Goal: Information Seeking & Learning: Find specific fact

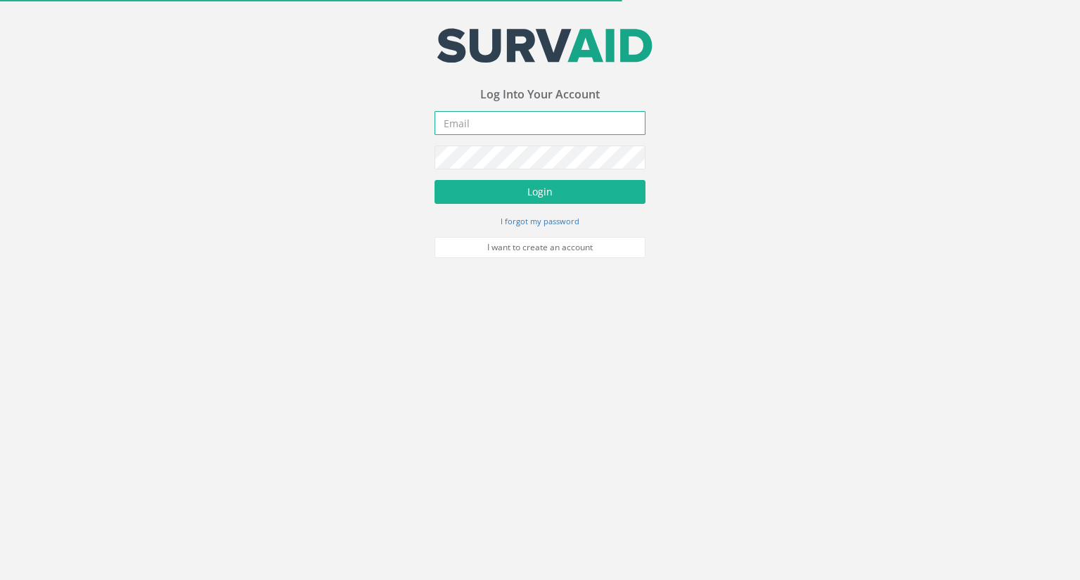
click at [559, 129] on input "email" at bounding box center [539, 123] width 211 height 24
type input "[EMAIL_ADDRESS][DOMAIN_NAME]"
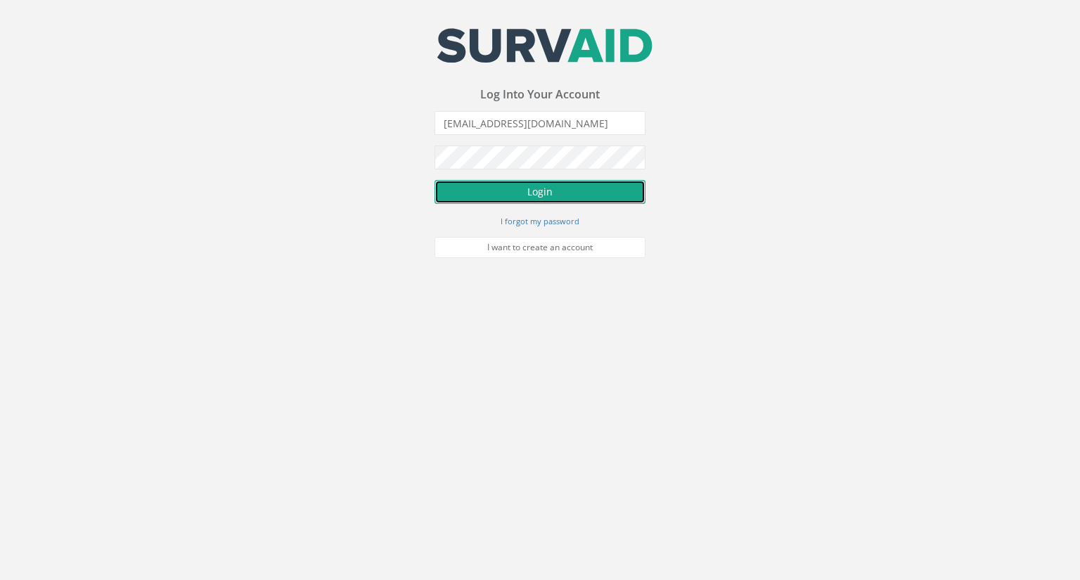
click at [548, 193] on button "Login" at bounding box center [539, 192] width 211 height 24
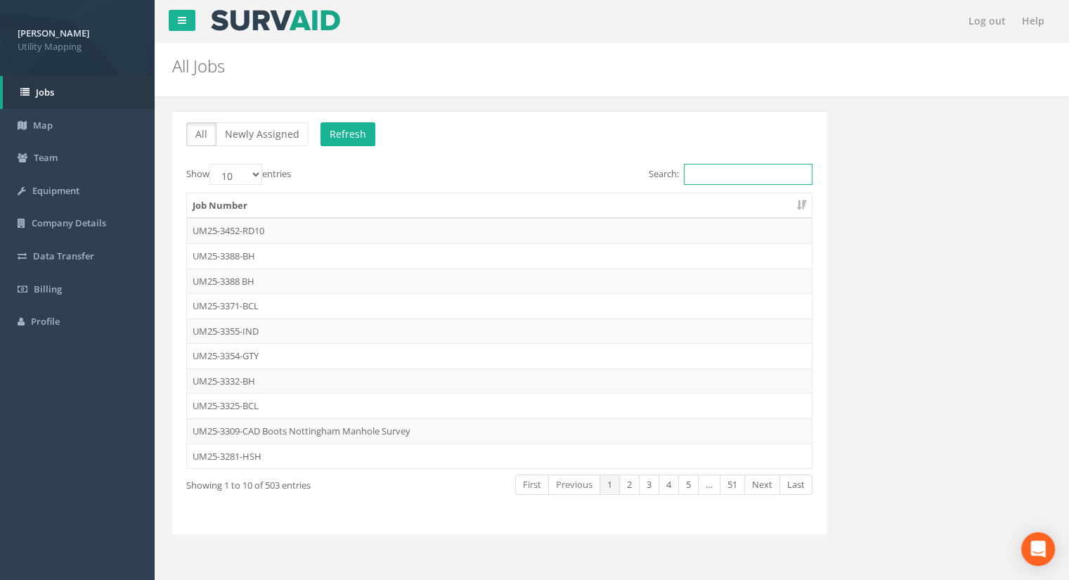
click at [756, 169] on input "Search:" at bounding box center [748, 174] width 129 height 21
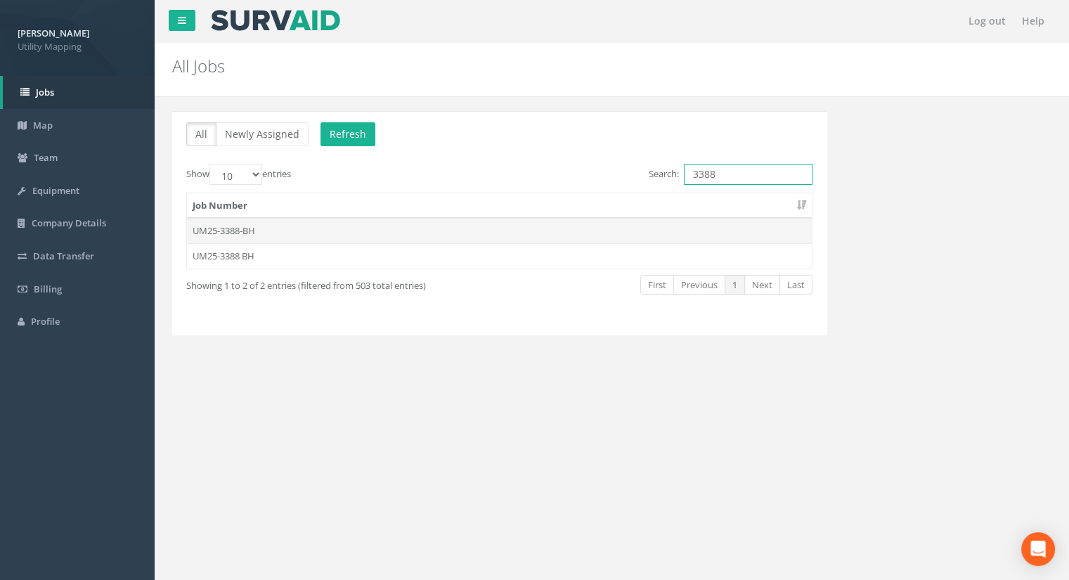
type input "3388"
click at [249, 231] on td "UM25-3388-BH" at bounding box center [499, 230] width 625 height 25
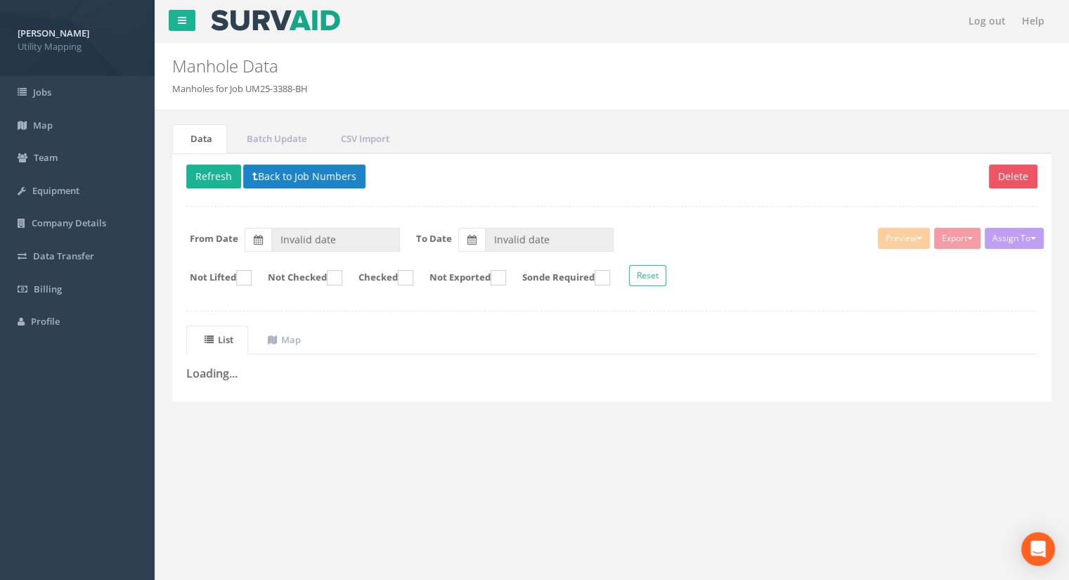
type input "[DATE]"
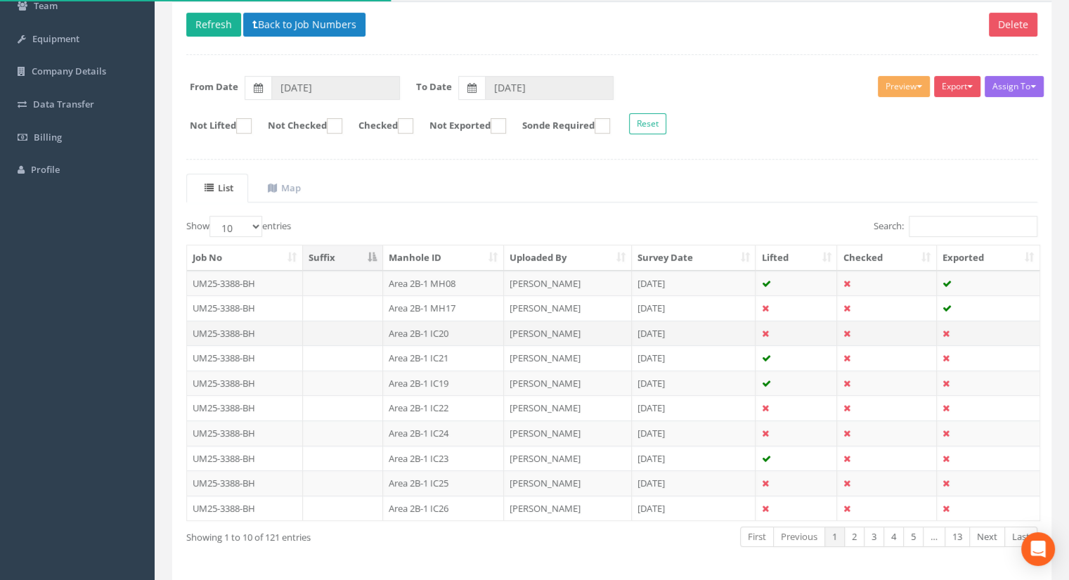
scroll to position [200, 0]
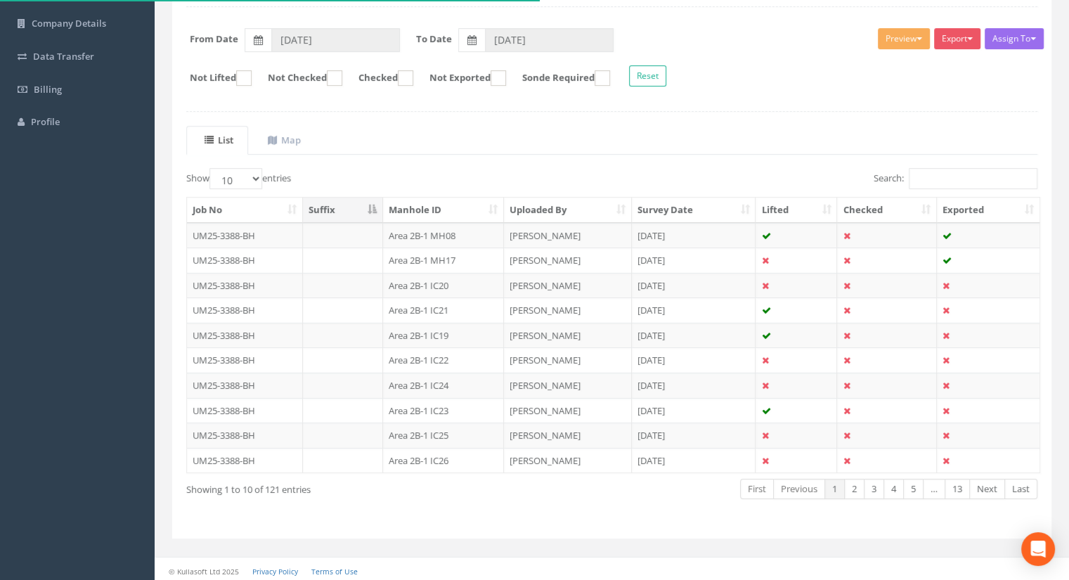
click at [424, 214] on th "Manhole ID" at bounding box center [443, 210] width 121 height 25
click at [873, 483] on link "3" at bounding box center [874, 489] width 20 height 20
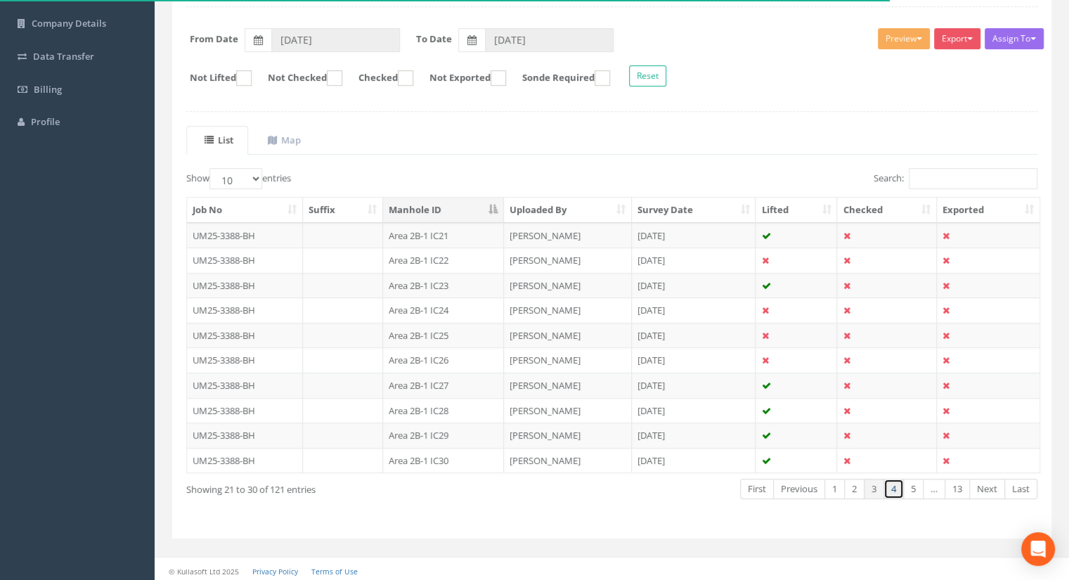
click at [889, 491] on link "4" at bounding box center [894, 489] width 20 height 20
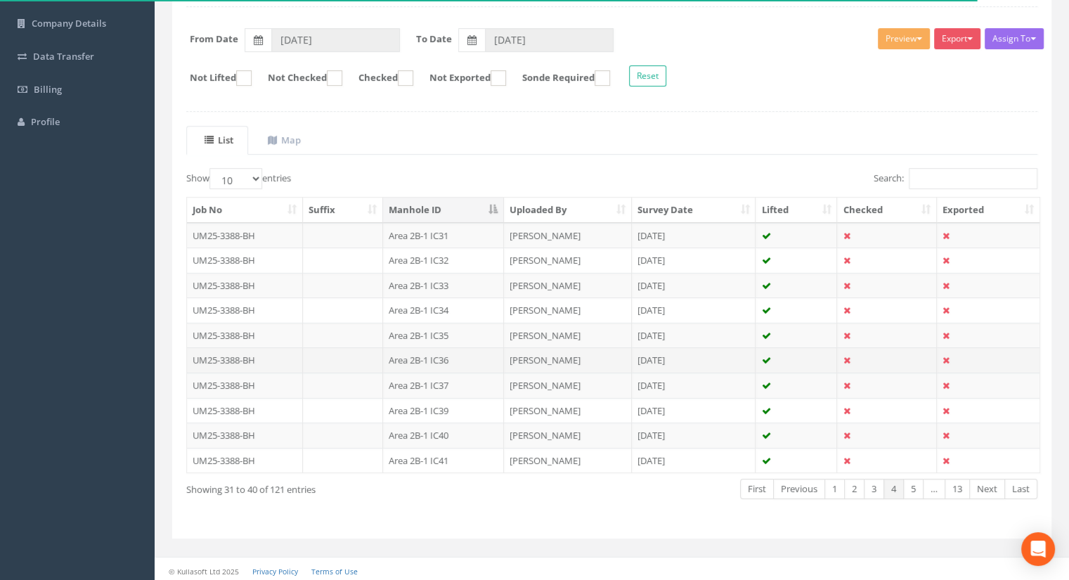
click at [450, 358] on td "Area 2B-1 IC36" at bounding box center [443, 359] width 121 height 25
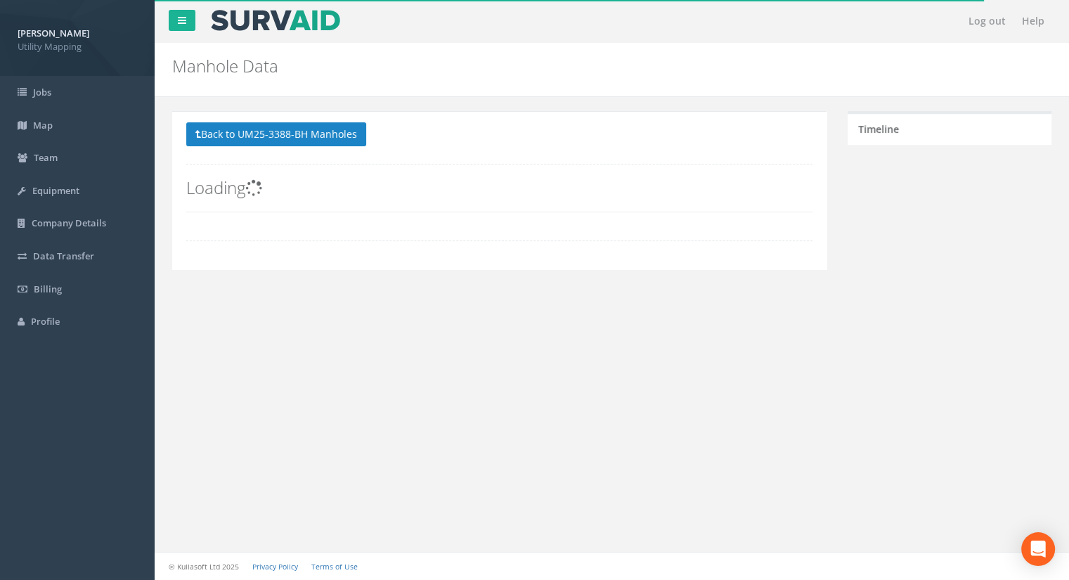
scroll to position [0, 0]
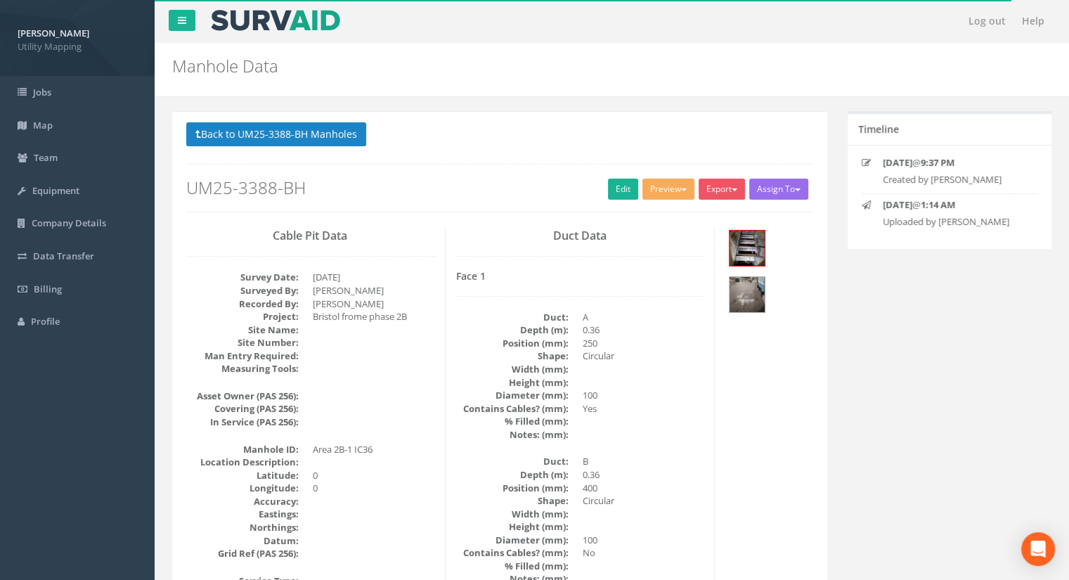
click at [283, 150] on div "Back to UM25-3388-BH Manholes Back to Map Assign To [PERSON_NAME] Land Surveyor…" at bounding box center [499, 166] width 626 height 89
click at [279, 132] on button "Back to UM25-3388-BH Manholes" at bounding box center [276, 134] width 180 height 24
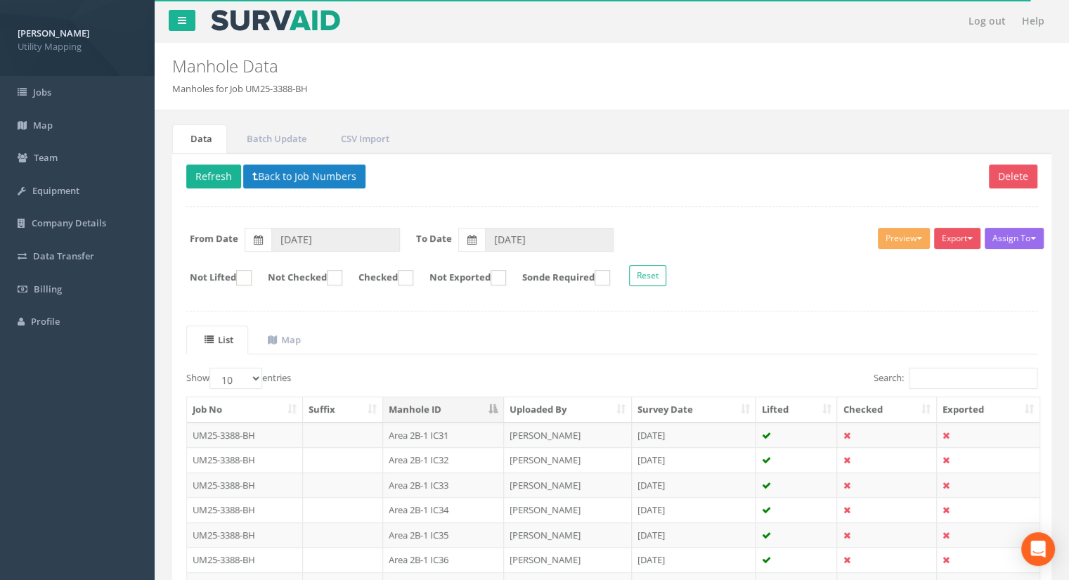
scroll to position [200, 0]
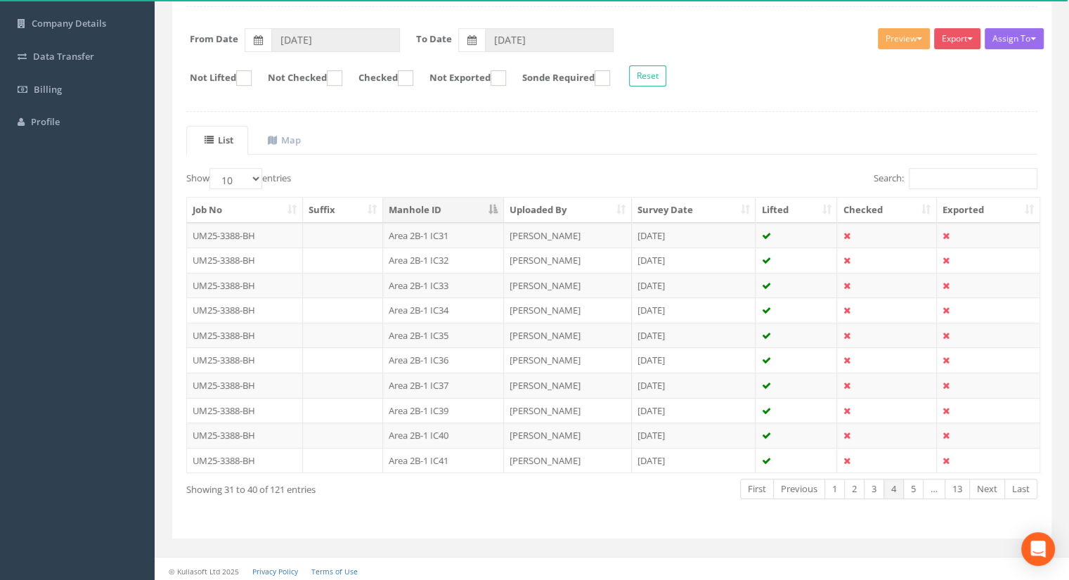
click at [551, 210] on th "Uploaded By" at bounding box center [568, 210] width 128 height 25
click at [955, 486] on link "13" at bounding box center [957, 489] width 25 height 20
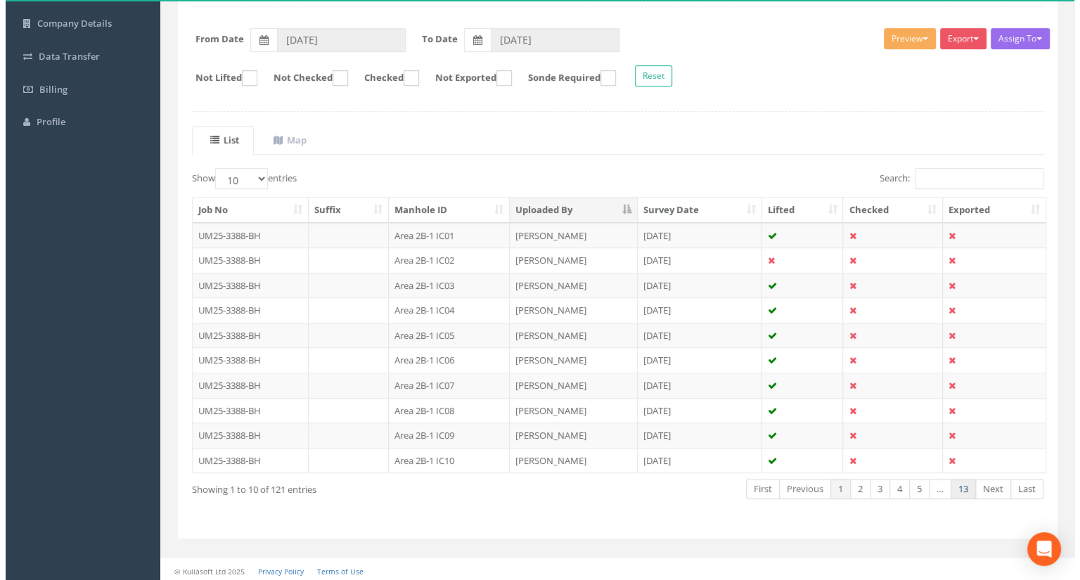
scroll to position [0, 0]
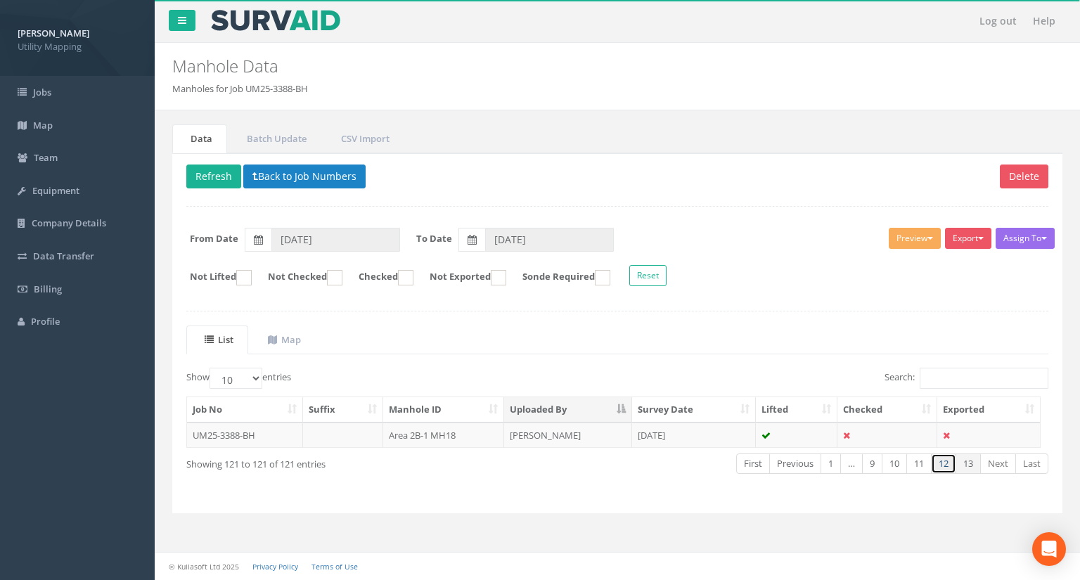
click at [946, 462] on link "12" at bounding box center [943, 463] width 25 height 20
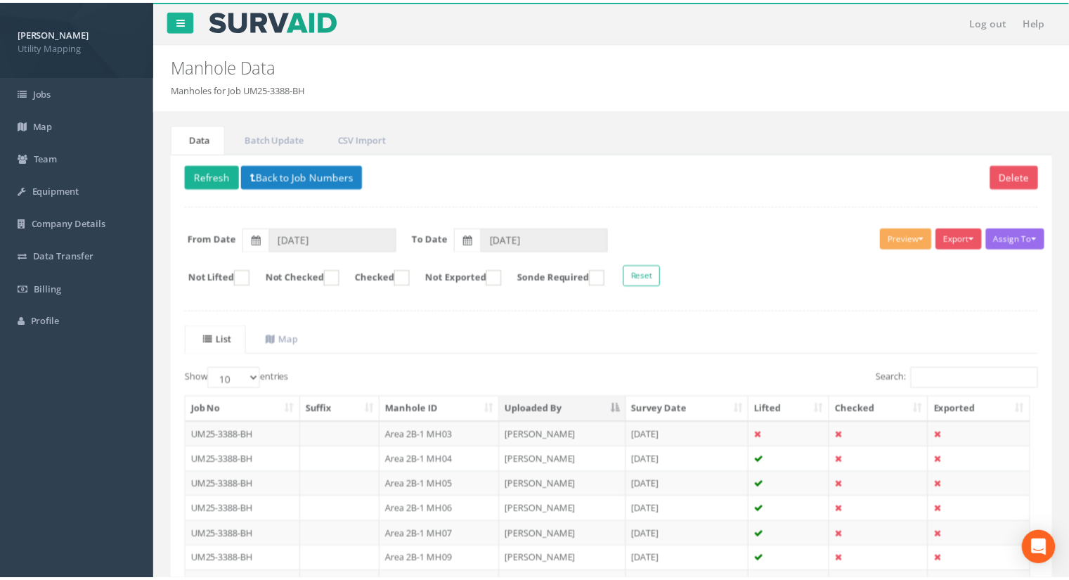
scroll to position [200, 0]
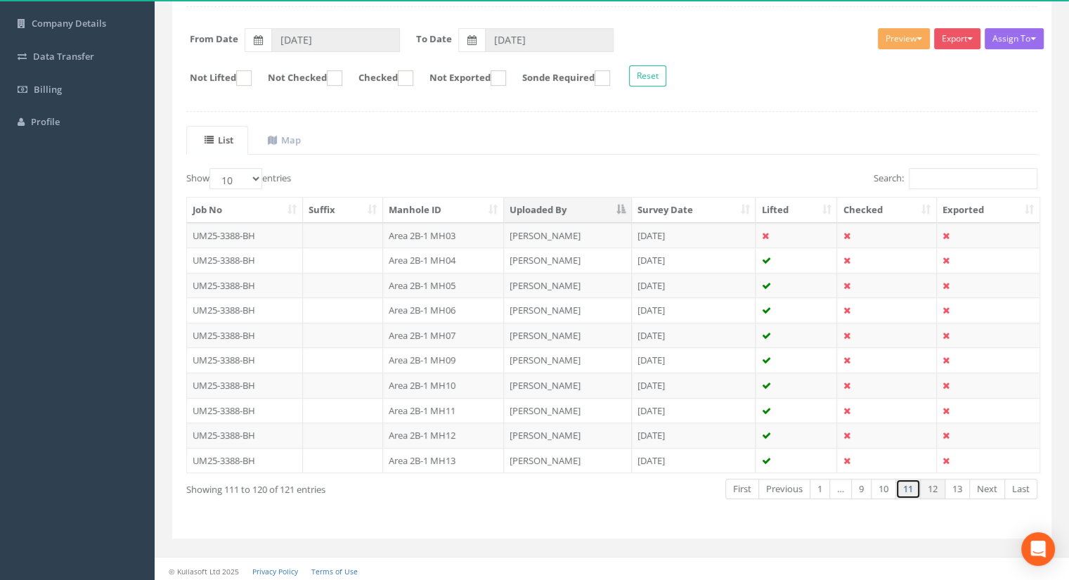
click at [911, 483] on link "11" at bounding box center [908, 489] width 25 height 20
click at [891, 484] on link "10" at bounding box center [883, 489] width 25 height 20
click at [873, 484] on link "10" at bounding box center [883, 489] width 25 height 20
click at [864, 484] on link "9" at bounding box center [861, 489] width 20 height 20
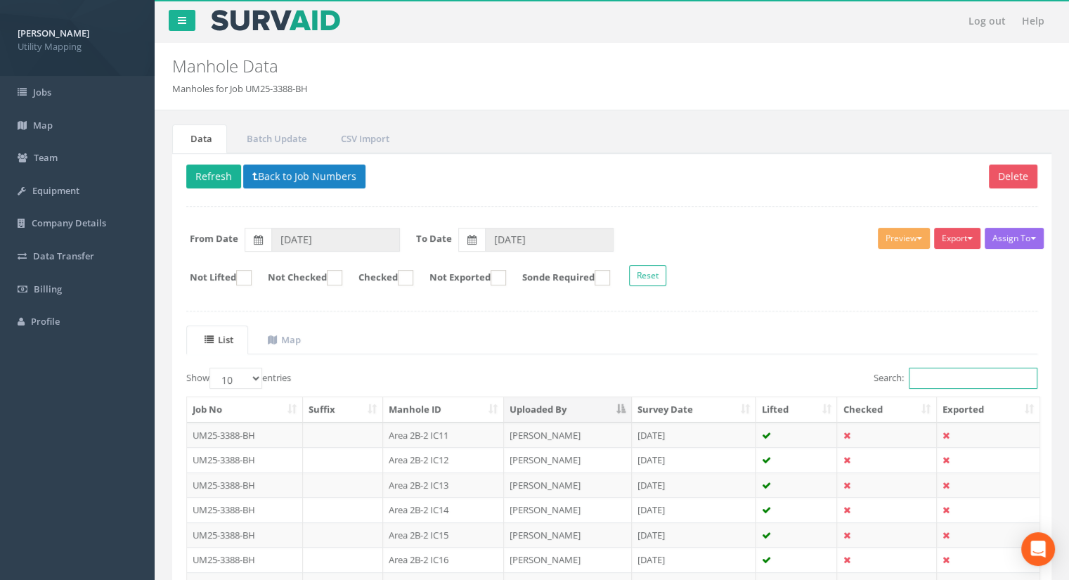
click at [951, 370] on input "Search:" at bounding box center [973, 378] width 129 height 21
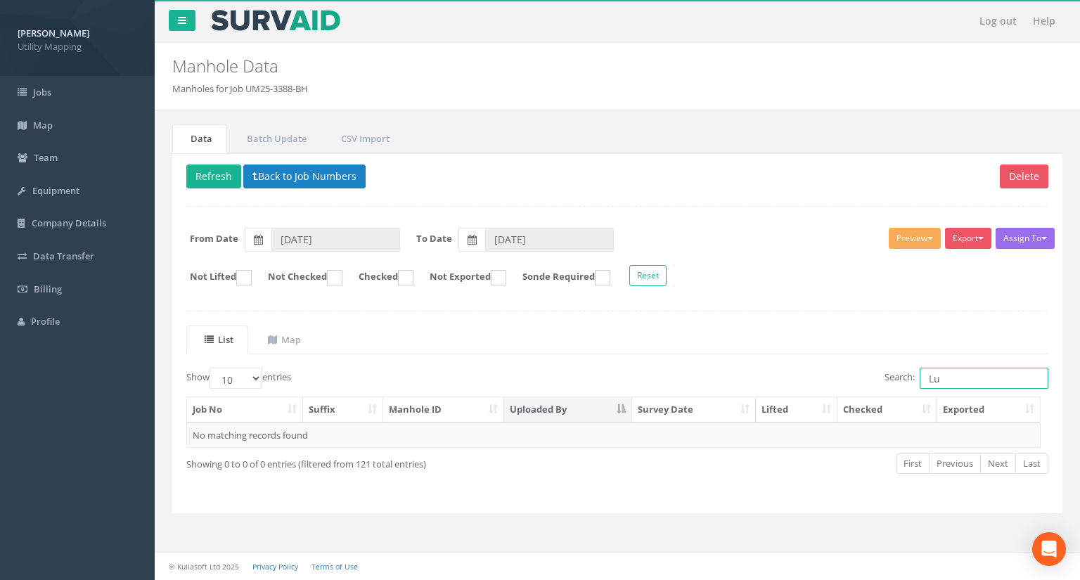
type input "L"
type input "J"
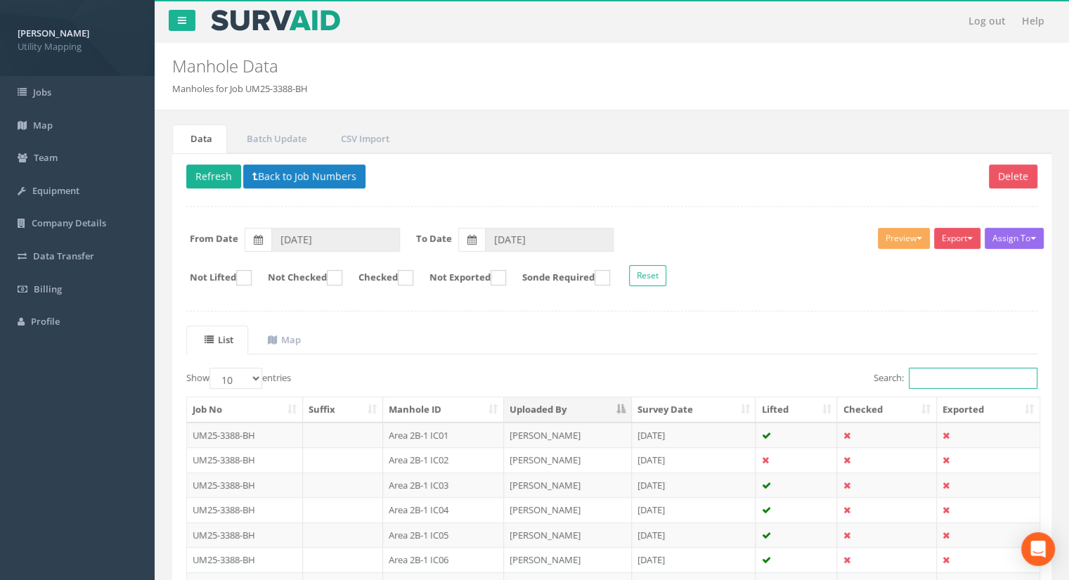
scroll to position [70, 0]
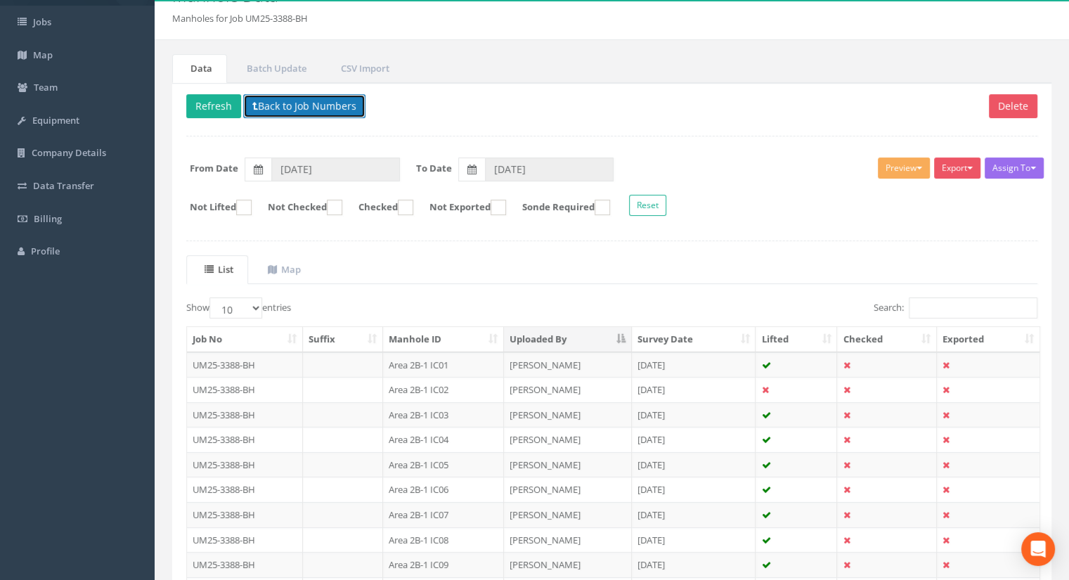
click at [263, 98] on button "Back to Job Numbers" at bounding box center [304, 106] width 122 height 24
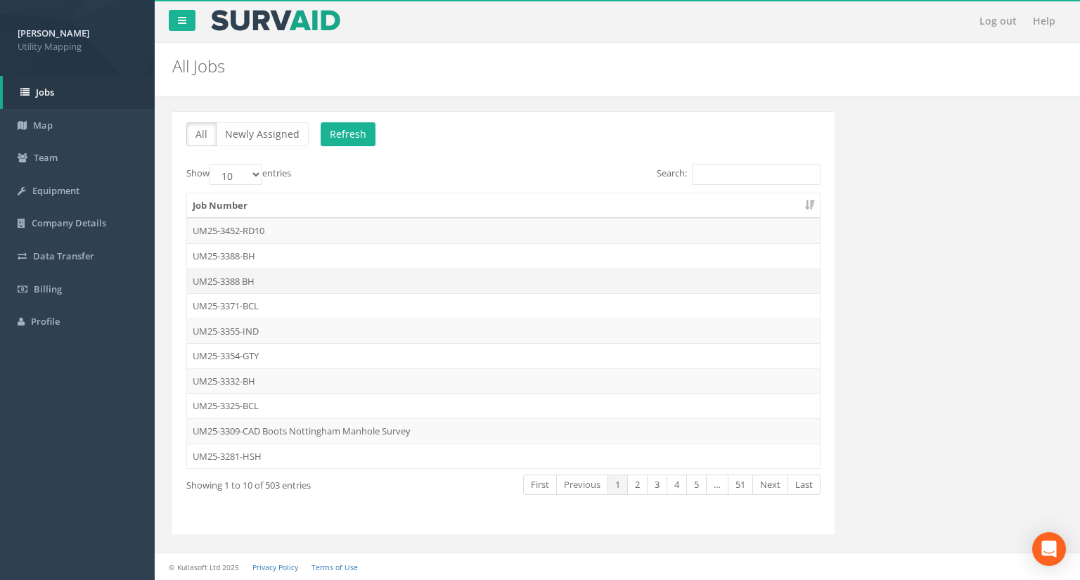
click at [268, 273] on td "UM25-3388 BH" at bounding box center [503, 281] width 633 height 25
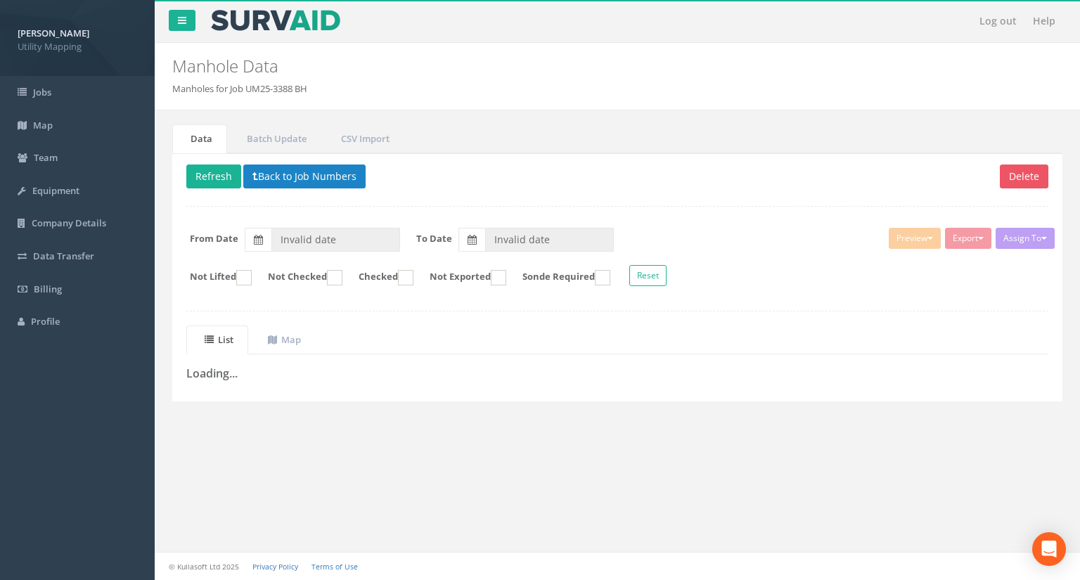
type input "[DATE]"
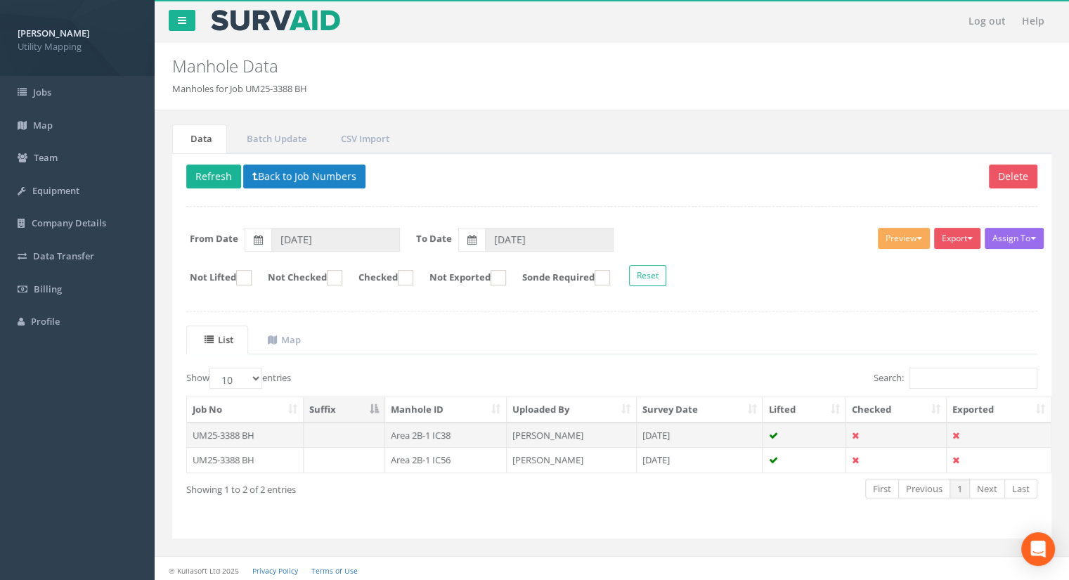
click at [429, 432] on td "Area 2B-1 IC38" at bounding box center [446, 435] width 122 height 25
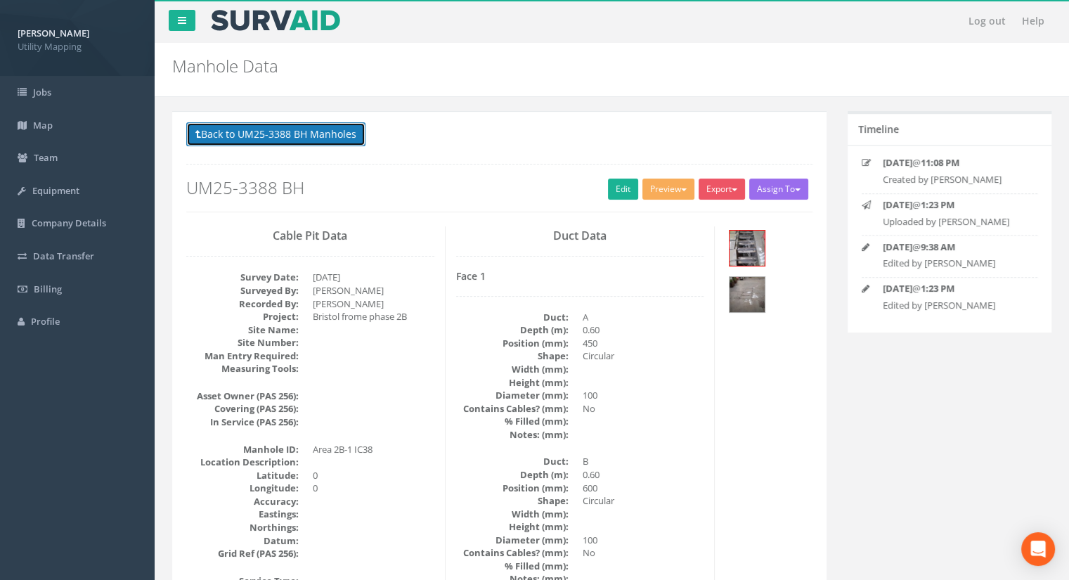
click at [243, 138] on button "Back to UM25-3388 BH Manholes" at bounding box center [275, 134] width 179 height 24
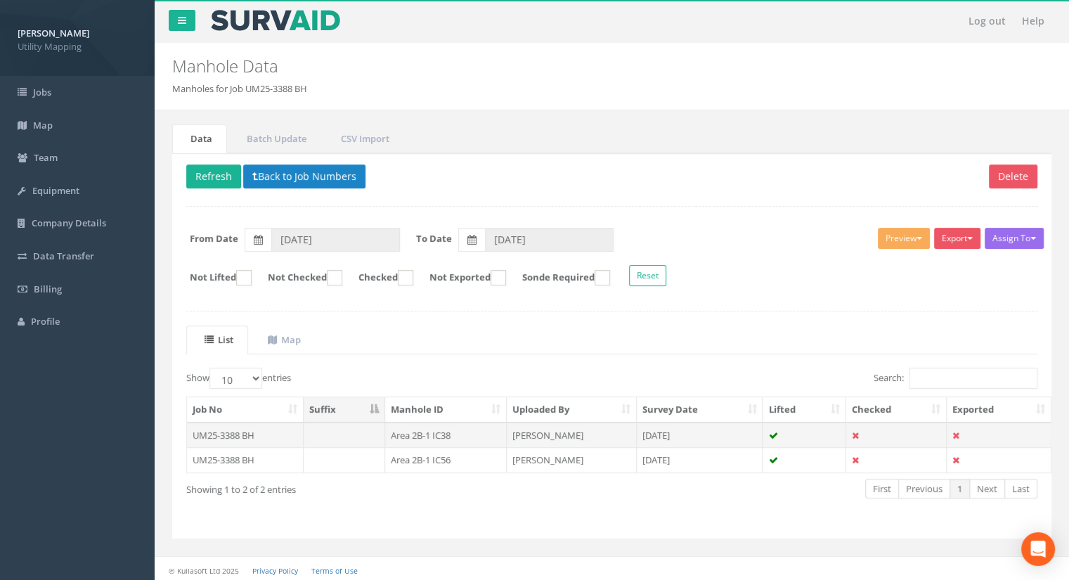
click at [409, 430] on td "Area 2B-1 IC38" at bounding box center [446, 435] width 122 height 25
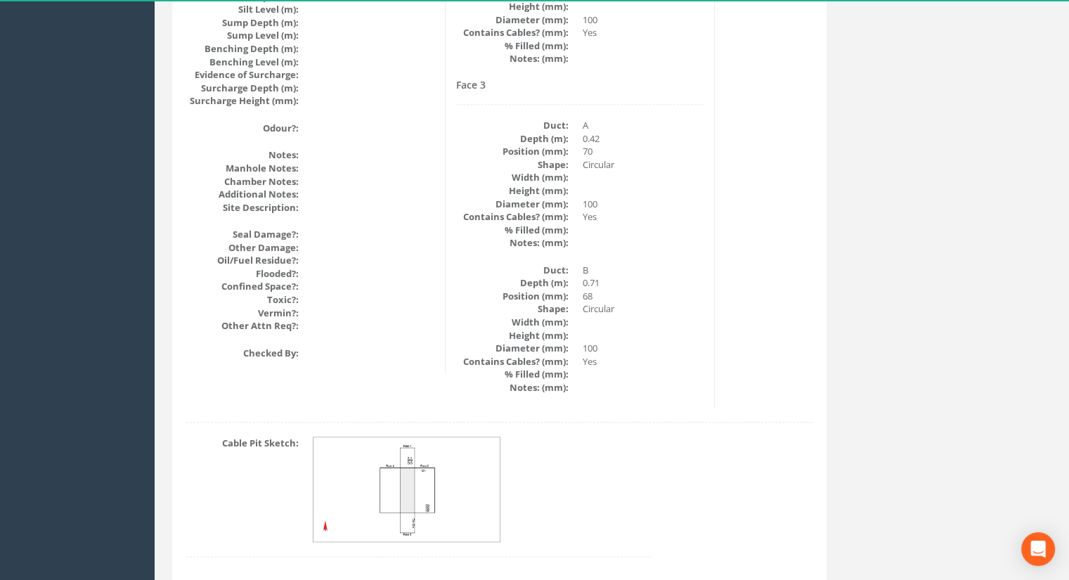
scroll to position [1622, 0]
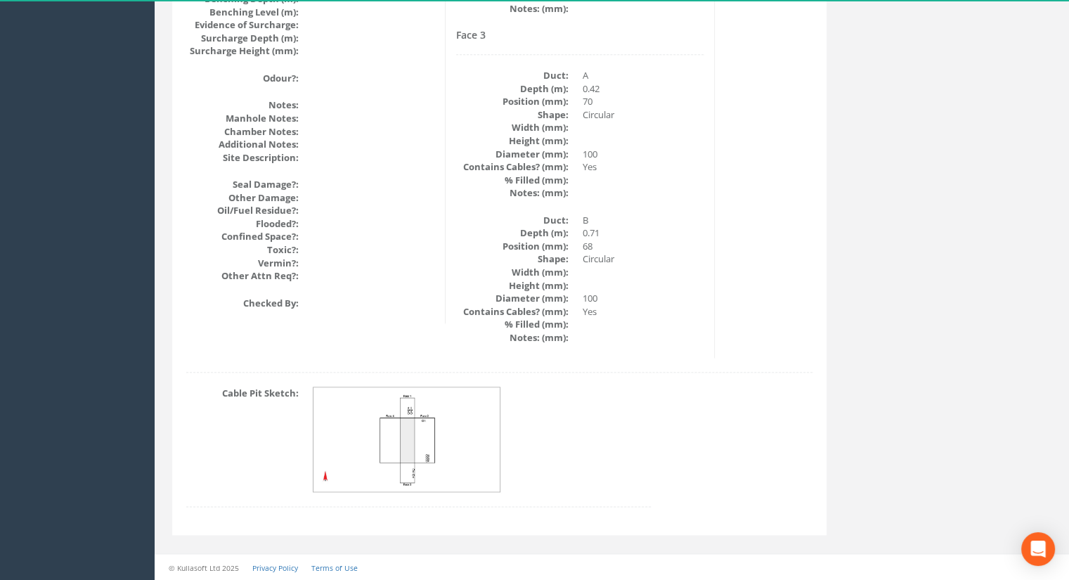
click at [424, 422] on img at bounding box center [408, 439] width 188 height 105
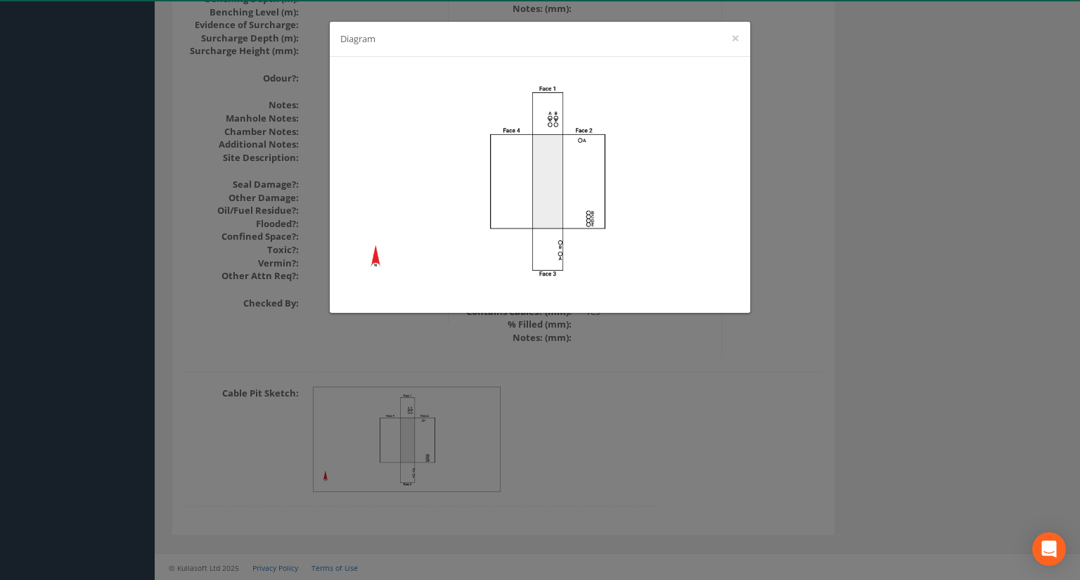
click at [582, 367] on div "Diagram ×" at bounding box center [540, 290] width 1080 height 580
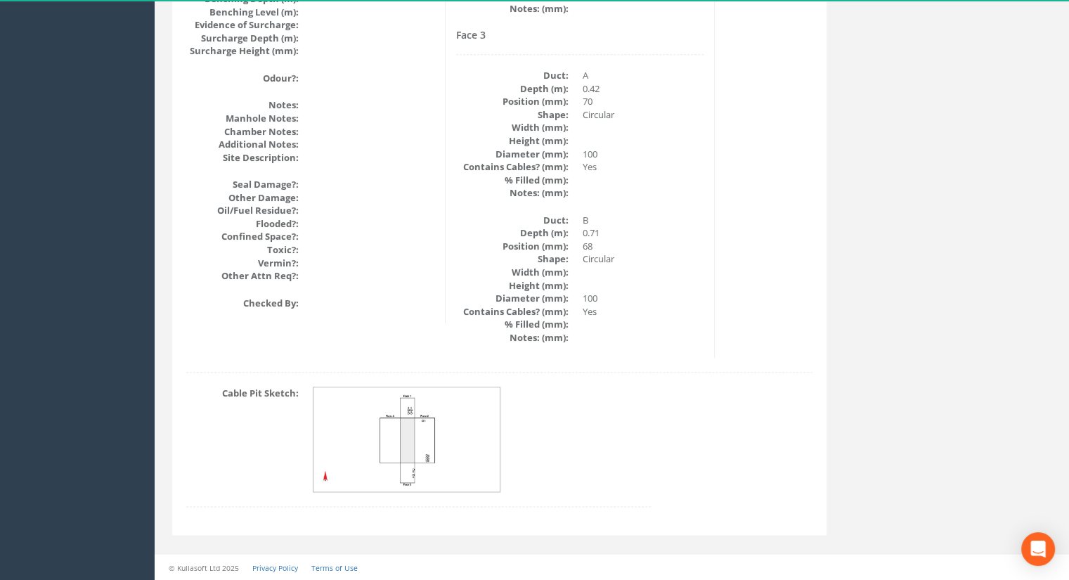
click at [364, 439] on img at bounding box center [408, 439] width 188 height 105
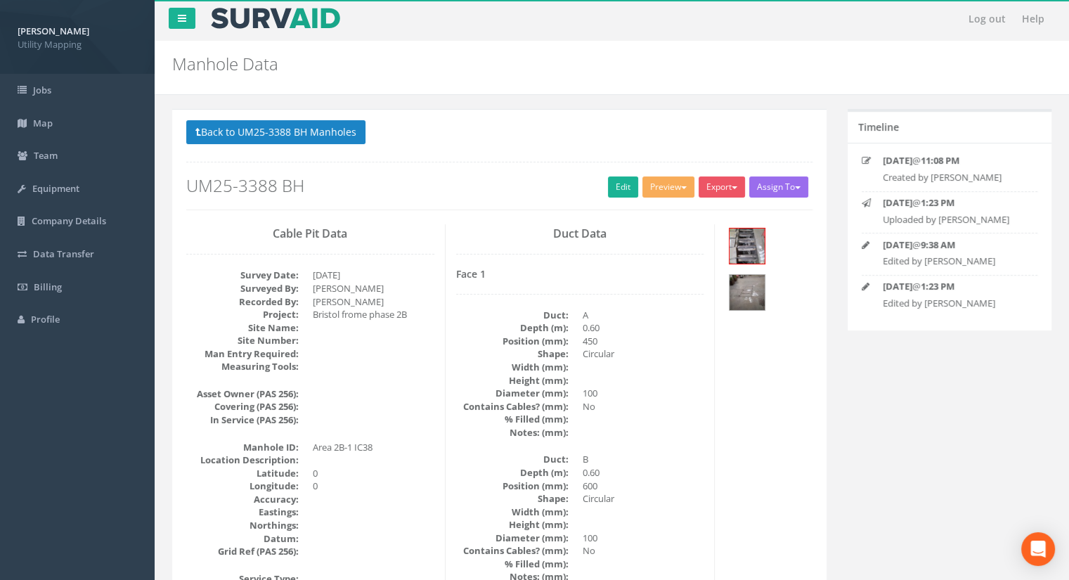
scroll to position [0, 0]
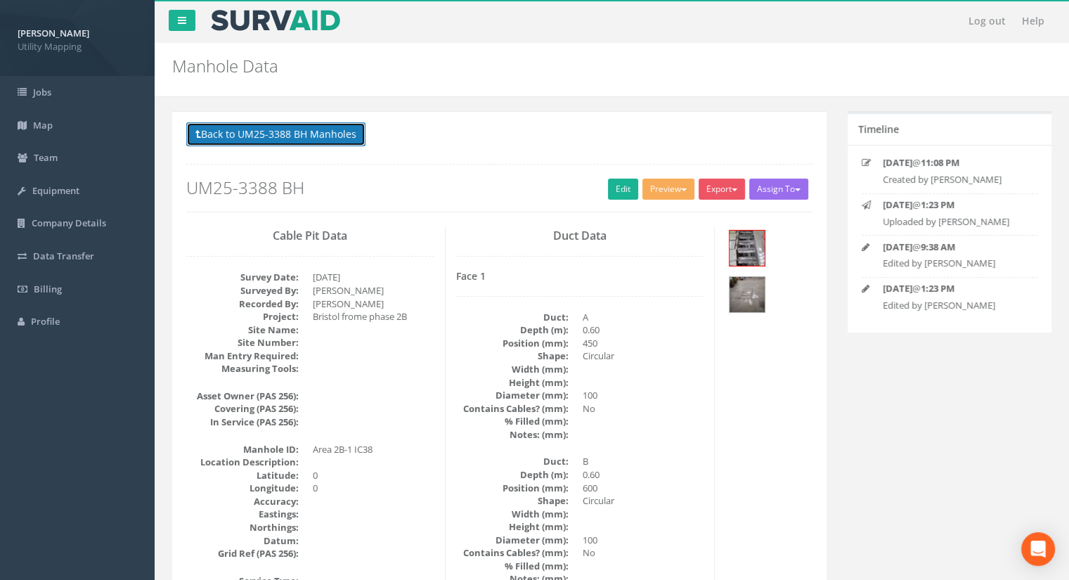
click at [238, 134] on button "Back to UM25-3388 BH Manholes" at bounding box center [275, 134] width 179 height 24
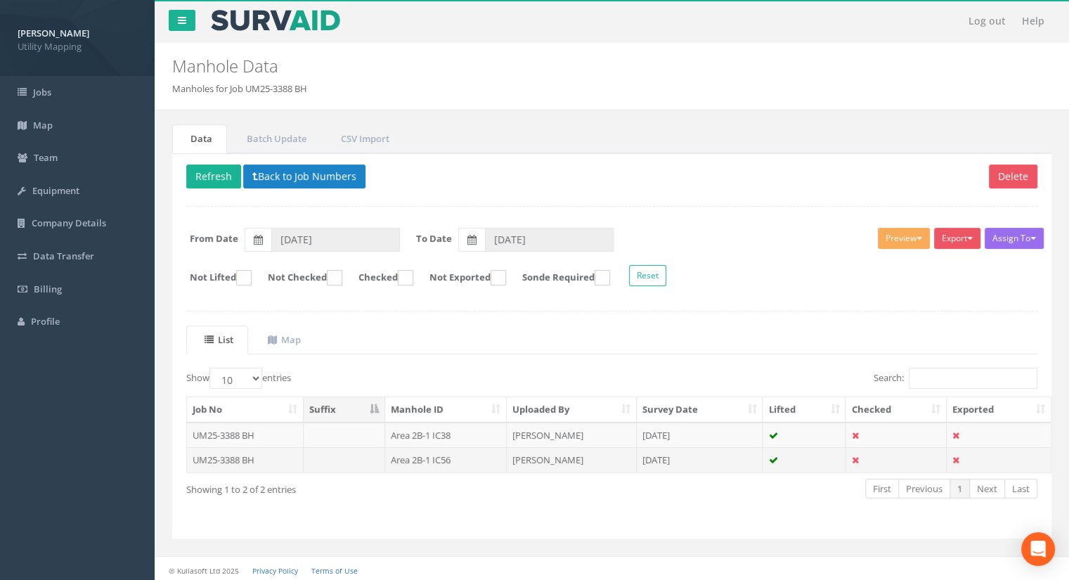
click at [458, 452] on td "Area 2B-1 IC56" at bounding box center [446, 459] width 122 height 25
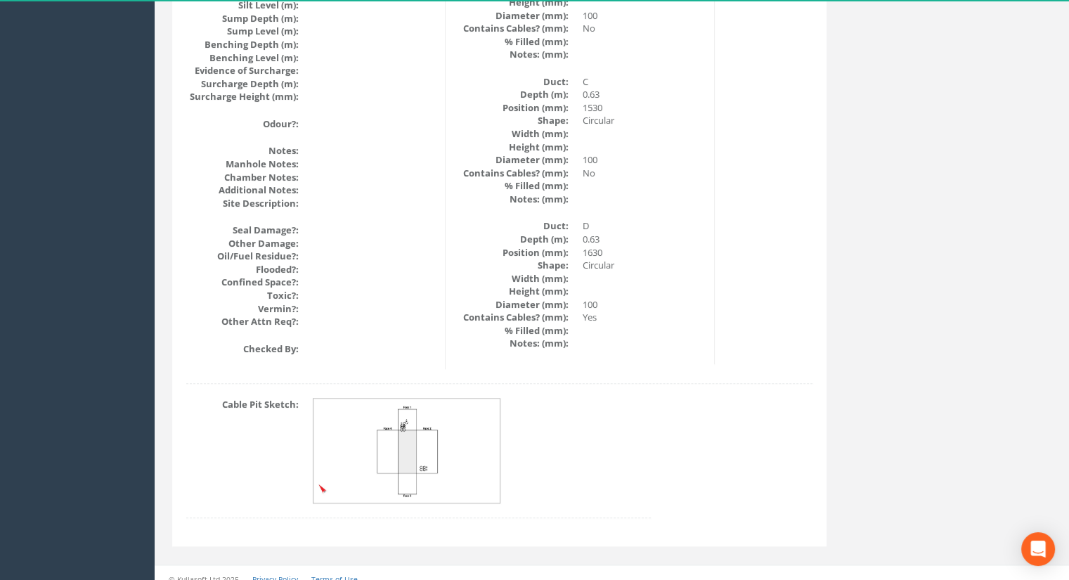
scroll to position [1587, 0]
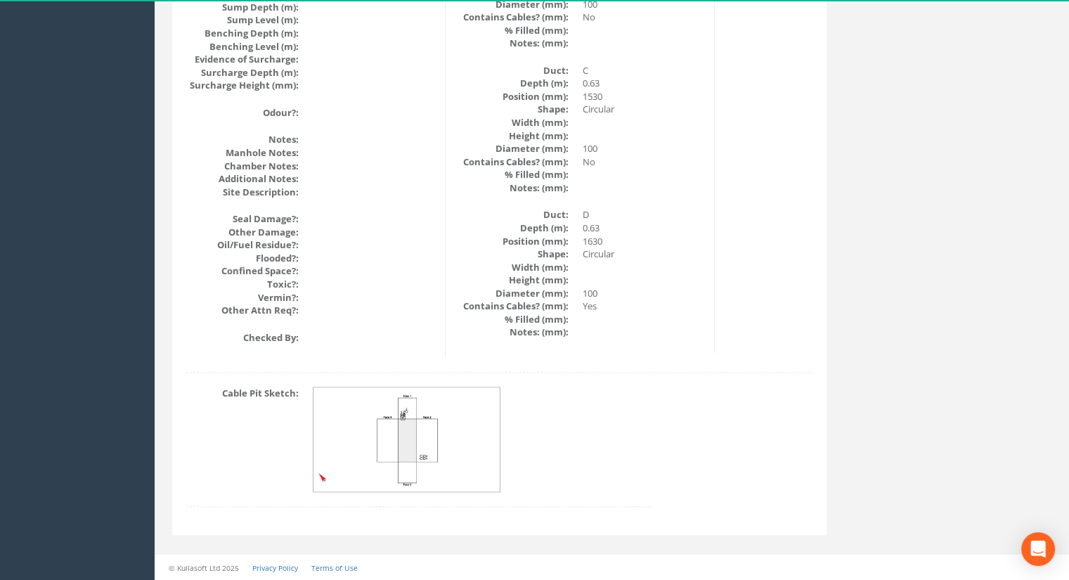
click at [434, 436] on img at bounding box center [408, 439] width 188 height 105
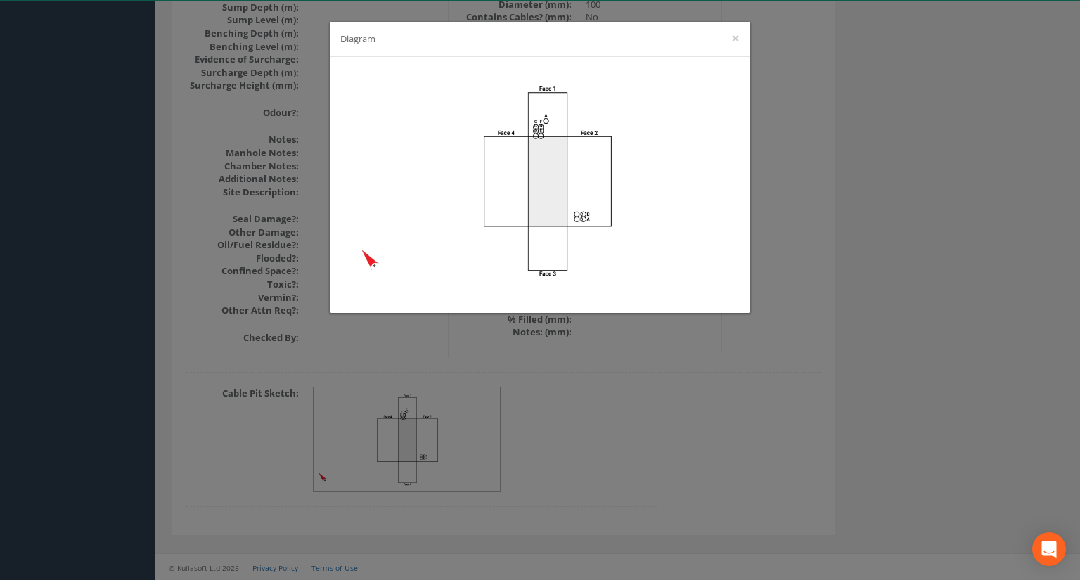
click at [629, 393] on div "Diagram ×" at bounding box center [540, 290] width 1080 height 580
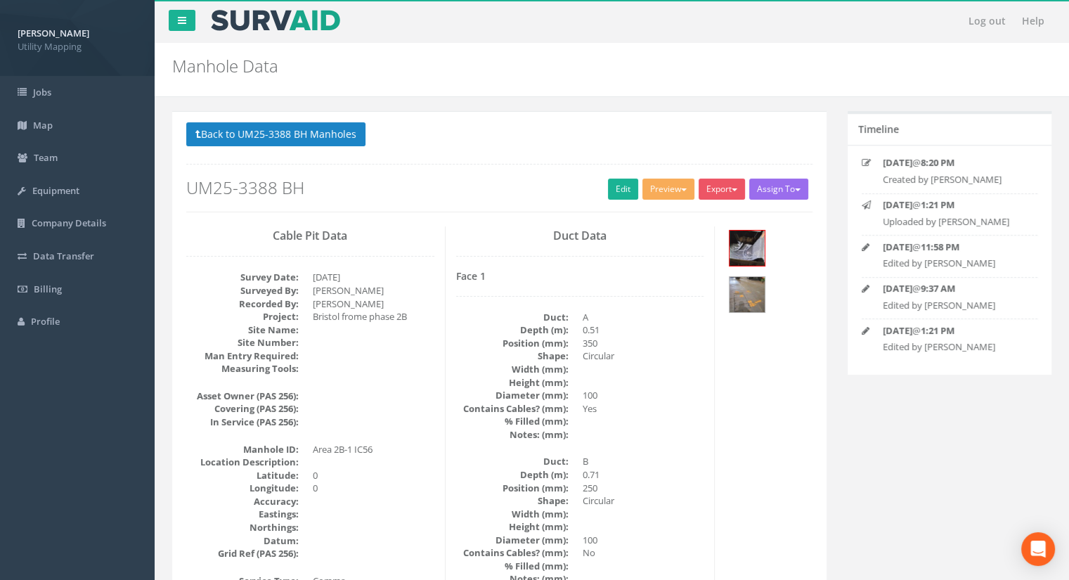
scroll to position [0, 0]
click at [240, 133] on button "Back to UM25-3388 BH Manholes" at bounding box center [275, 134] width 179 height 24
